Goal: Task Accomplishment & Management: Use online tool/utility

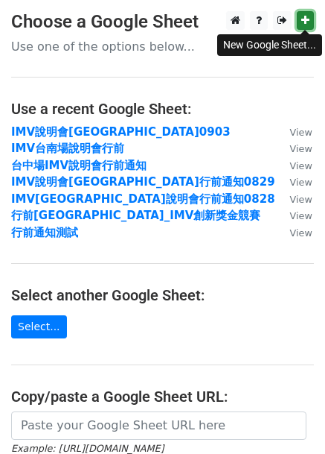
click at [309, 23] on icon at bounding box center [306, 20] width 8 height 10
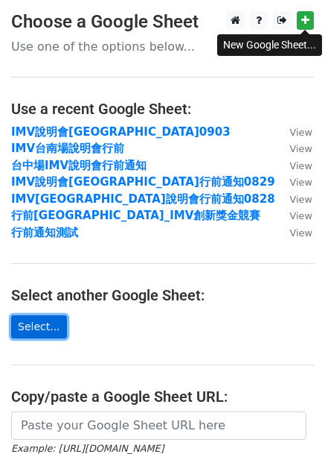
click at [46, 325] on link "Select..." at bounding box center [39, 326] width 56 height 23
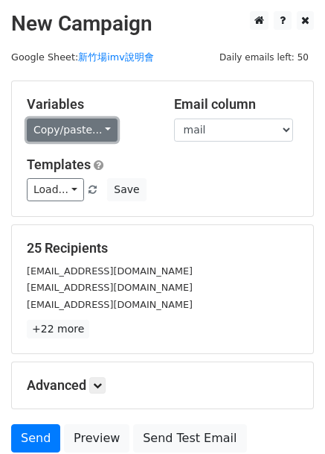
click at [58, 130] on link "Copy/paste..." at bounding box center [72, 129] width 91 height 23
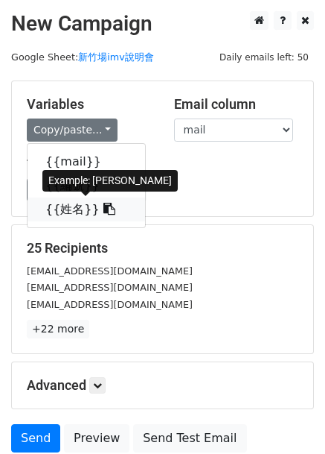
click at [104, 209] on icon at bounding box center [110, 209] width 12 height 12
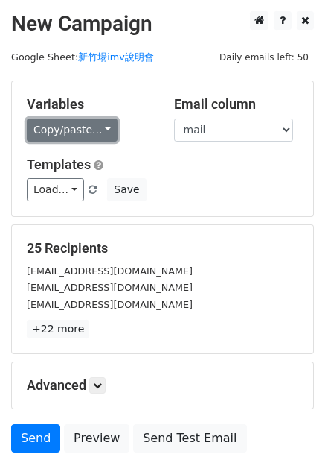
click at [107, 131] on link "Copy/paste..." at bounding box center [72, 129] width 91 height 23
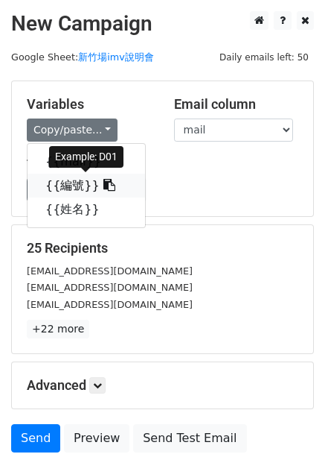
click at [74, 185] on link "{{編號}}" at bounding box center [87, 186] width 118 height 24
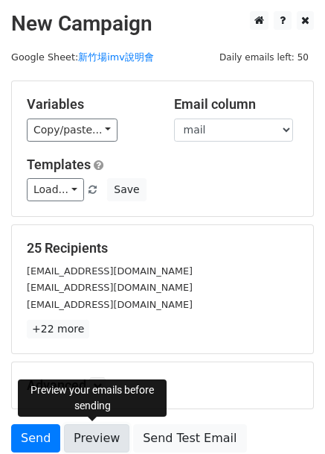
click at [99, 442] on link "Preview" at bounding box center [97, 438] width 66 height 28
click at [100, 436] on link "Preview" at bounding box center [97, 438] width 66 height 28
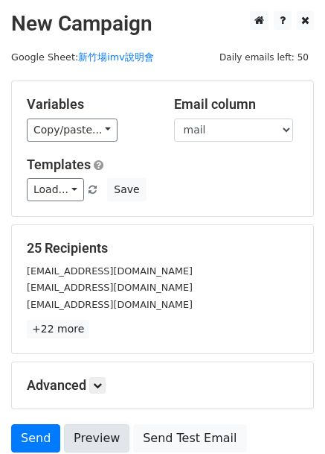
click at [100, 438] on link "Preview" at bounding box center [97, 438] width 66 height 28
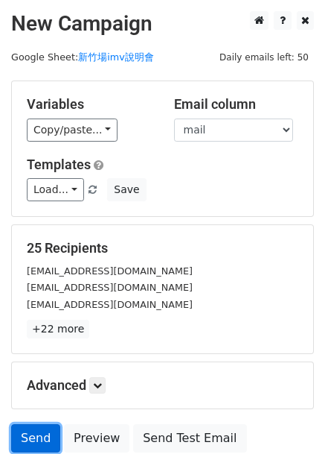
click at [41, 427] on link "Send" at bounding box center [35, 438] width 49 height 28
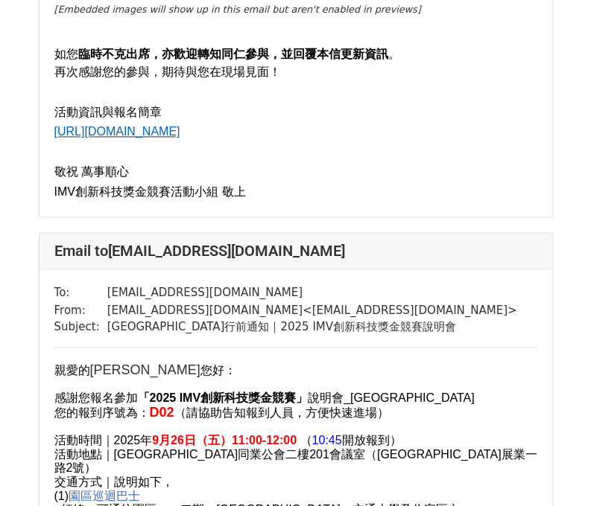
scroll to position [670, 0]
